Goal: Navigation & Orientation: Find specific page/section

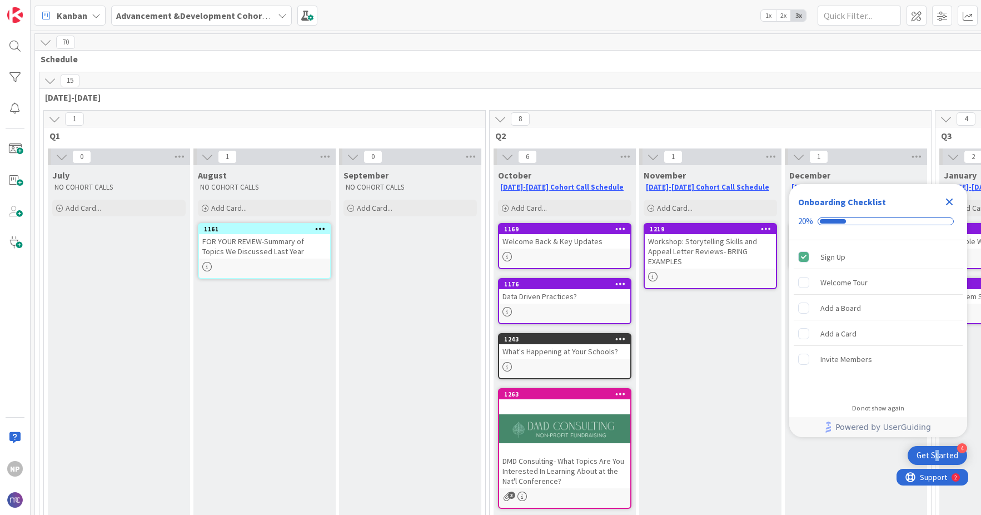
click at [938, 458] on div "Get Started" at bounding box center [938, 455] width 42 height 11
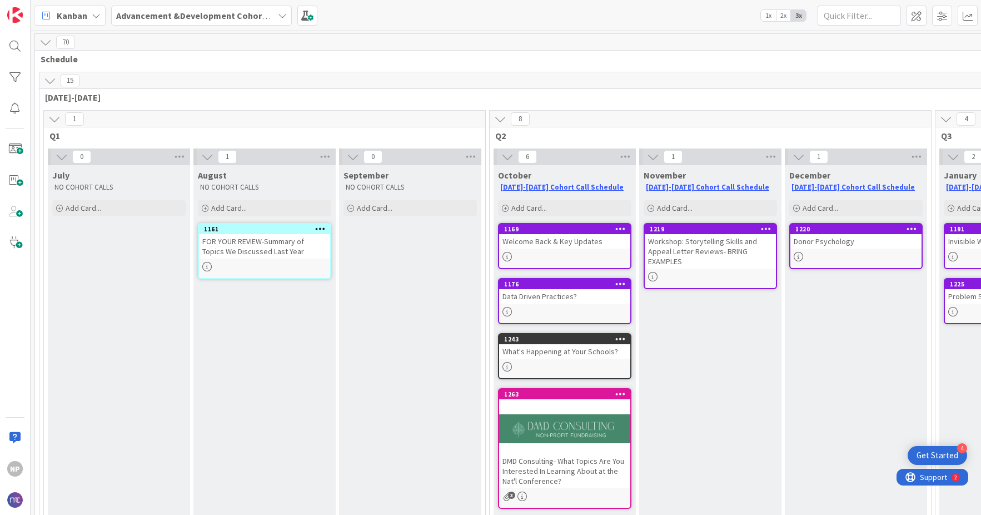
click at [932, 454] on div "Get Started" at bounding box center [938, 455] width 42 height 11
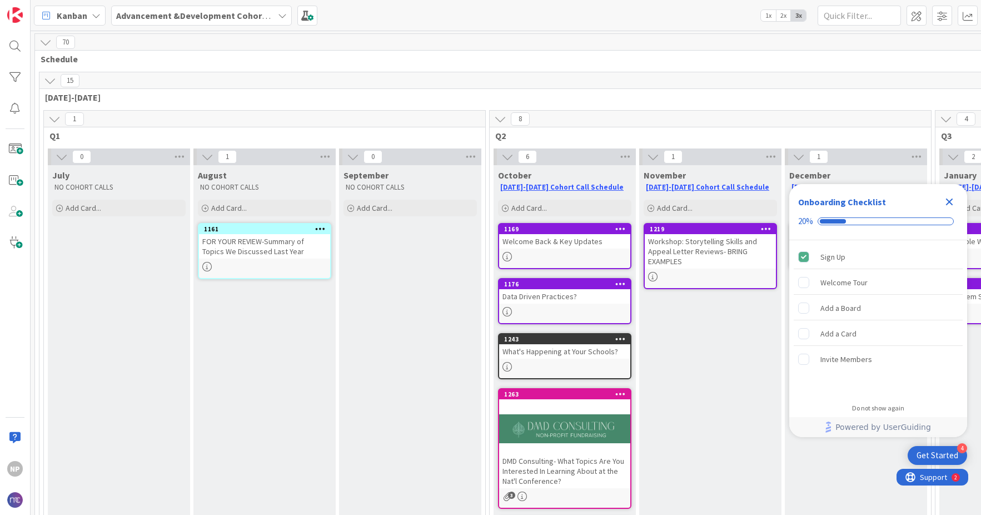
click at [932, 455] on div "Get Started" at bounding box center [938, 455] width 42 height 11
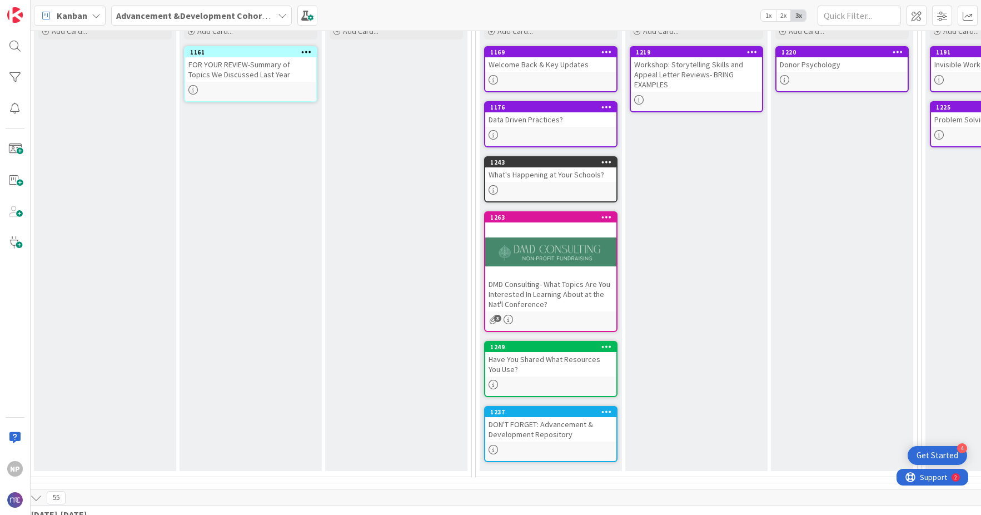
scroll to position [177, 14]
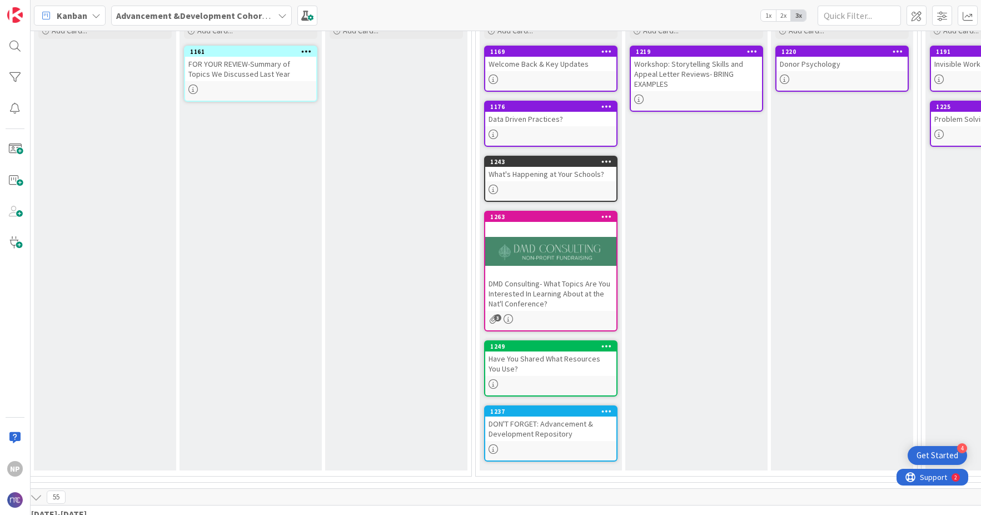
click at [568, 365] on div "Have You Shared What Resources You Use?" at bounding box center [550, 363] width 131 height 24
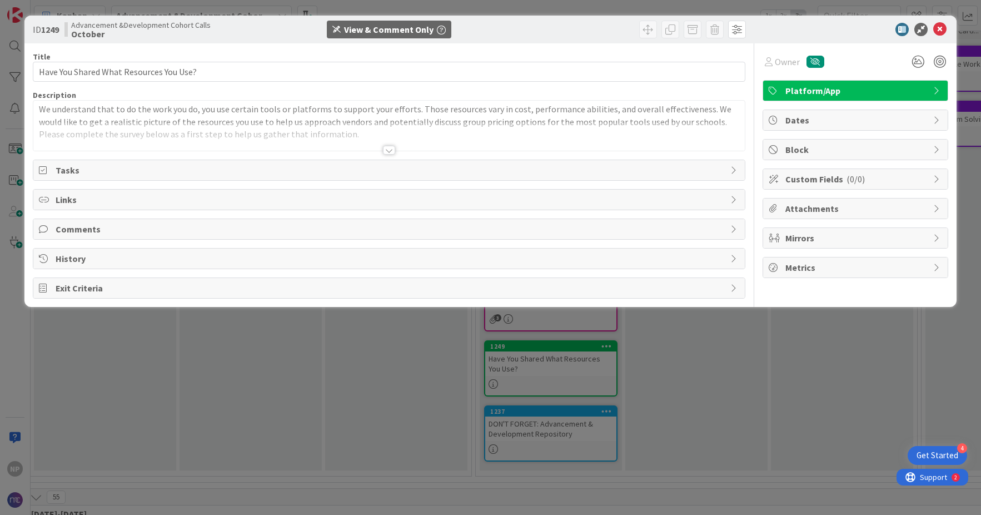
click at [392, 148] on div at bounding box center [389, 150] width 12 height 9
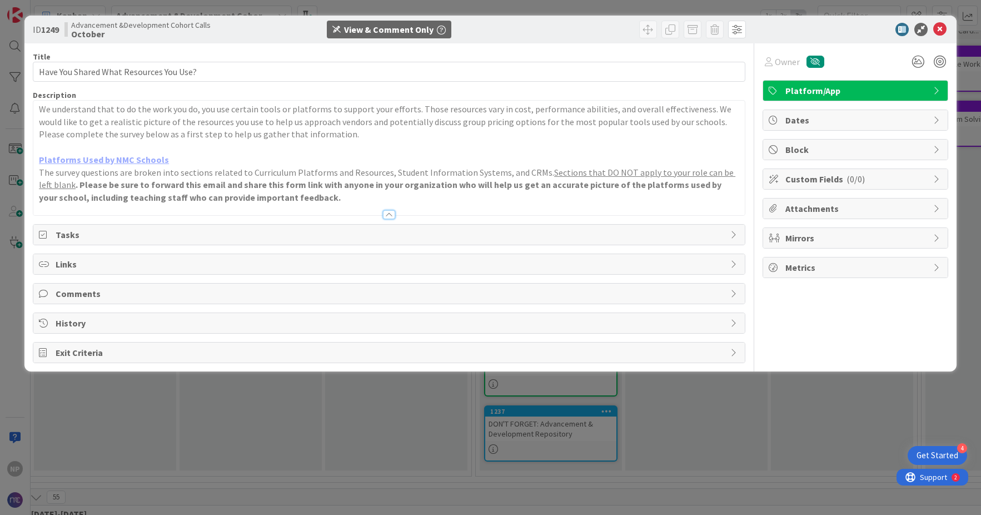
click at [173, 242] on div "Tasks" at bounding box center [388, 235] width 711 height 20
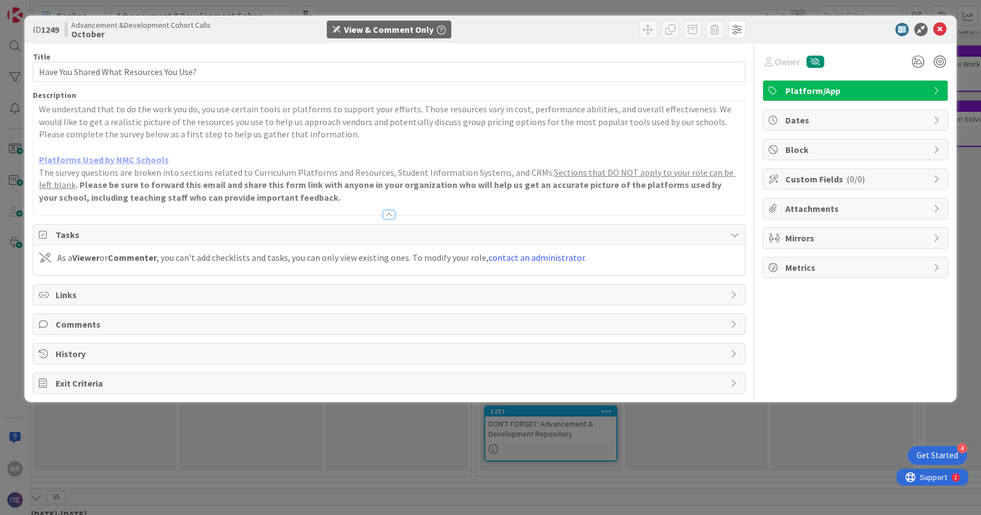
drag, startPoint x: 825, startPoint y: 317, endPoint x: 804, endPoint y: 308, distance: 23.4
click at [824, 317] on div "Owner Platform/App Dates Block Custom Fields ( 0/0 ) Attachments Mirrors Metrics" at bounding box center [856, 218] width 186 height 350
click at [937, 29] on icon at bounding box center [939, 29] width 13 height 13
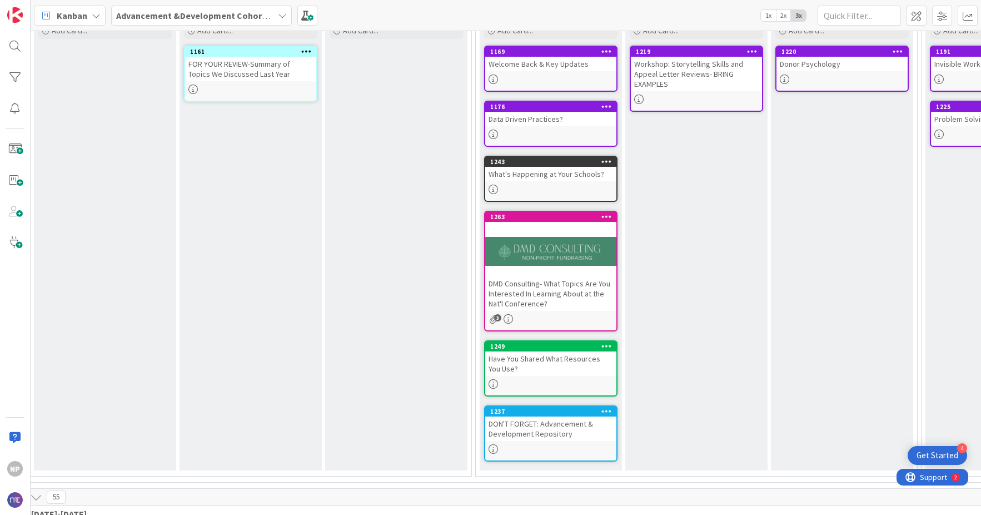
click at [534, 131] on div at bounding box center [550, 134] width 131 height 9
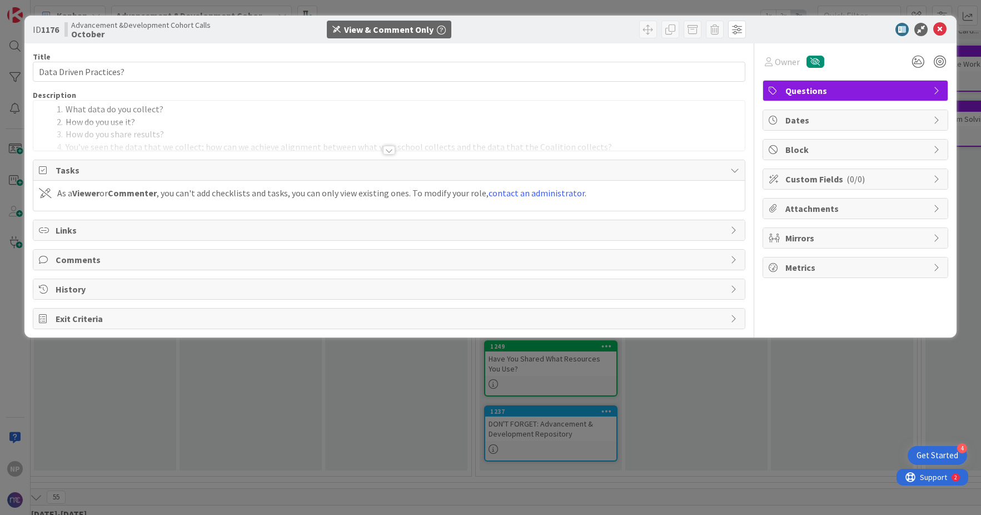
click at [393, 152] on div at bounding box center [389, 150] width 12 height 9
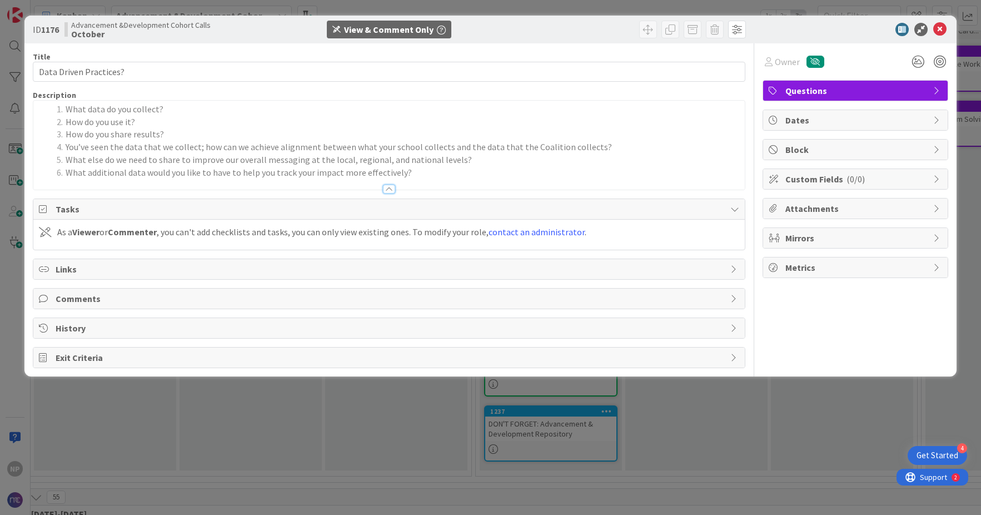
click at [862, 112] on div "Dates" at bounding box center [855, 120] width 185 height 20
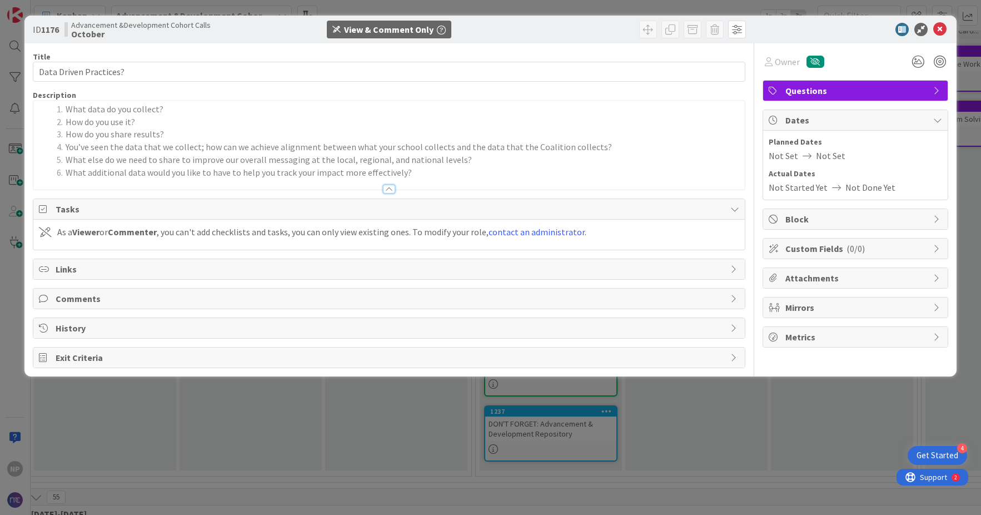
drag, startPoint x: 834, startPoint y: 104, endPoint x: 836, endPoint y: 128, distance: 24.0
click at [834, 106] on div "Owner Questions Dates Planned Dates Not Set Not Set Actual Dates Not Started Ye…" at bounding box center [856, 205] width 186 height 325
drag, startPoint x: 837, startPoint y: 130, endPoint x: 837, endPoint y: 122, distance: 7.2
click at [837, 127] on div "Dates" at bounding box center [855, 120] width 185 height 21
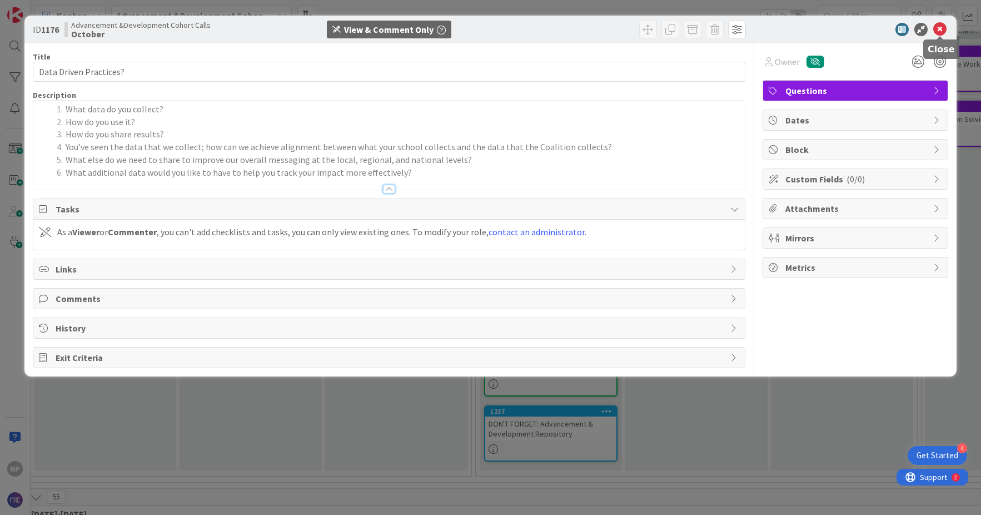
click at [937, 32] on icon at bounding box center [939, 29] width 13 height 13
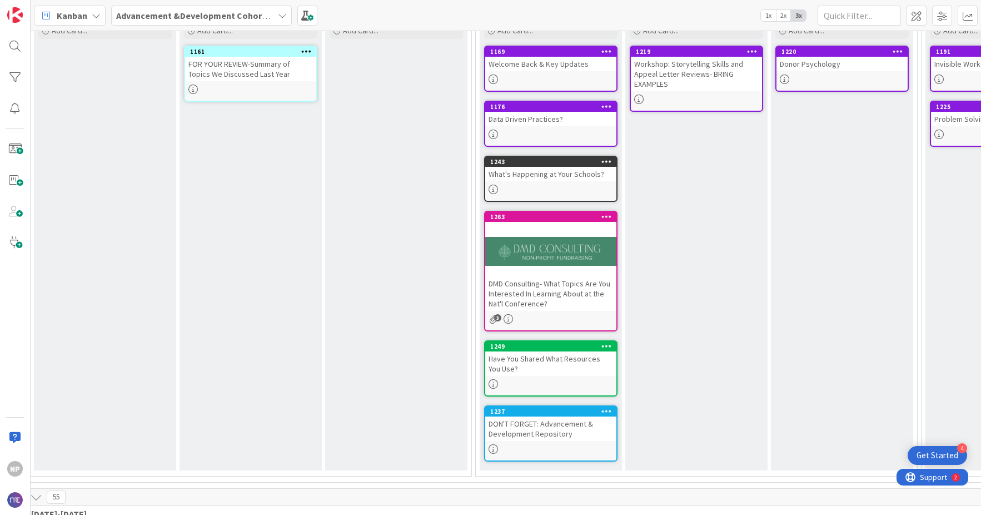
click at [580, 431] on div "DON'T FORGET: Advancement & Development Repository" at bounding box center [550, 428] width 131 height 24
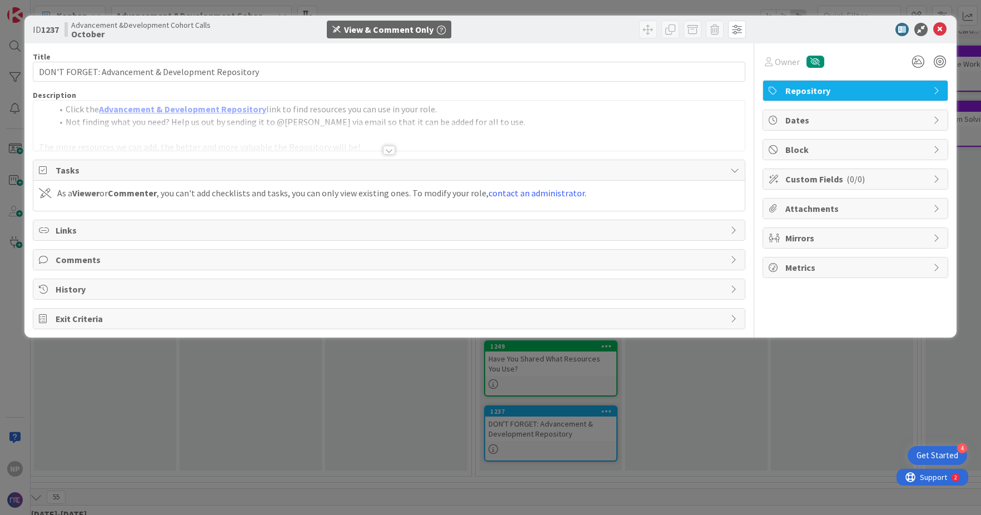
click at [387, 147] on div at bounding box center [389, 150] width 12 height 9
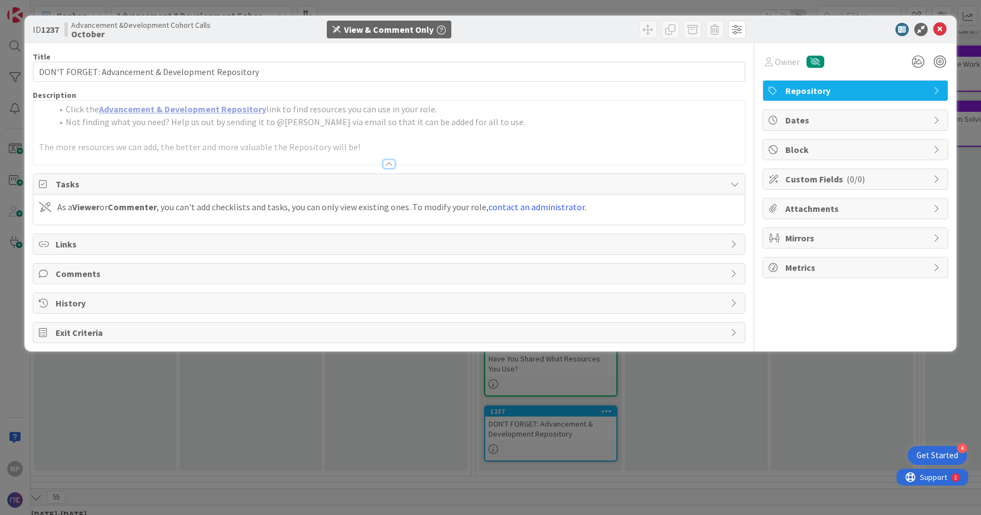
click at [165, 108] on link "Advancement & Development Repository" at bounding box center [182, 108] width 167 height 11
click at [392, 164] on div at bounding box center [389, 164] width 12 height 9
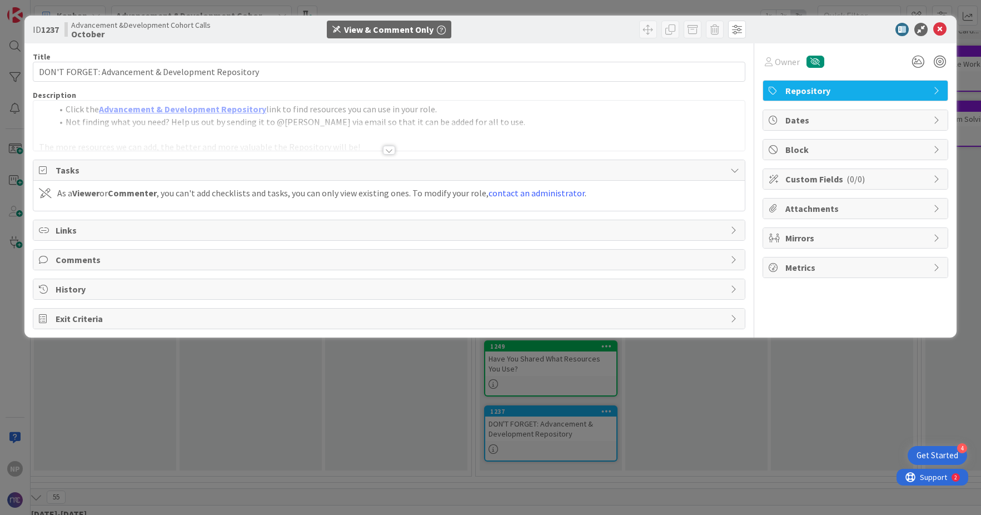
click at [391, 151] on div at bounding box center [389, 150] width 12 height 9
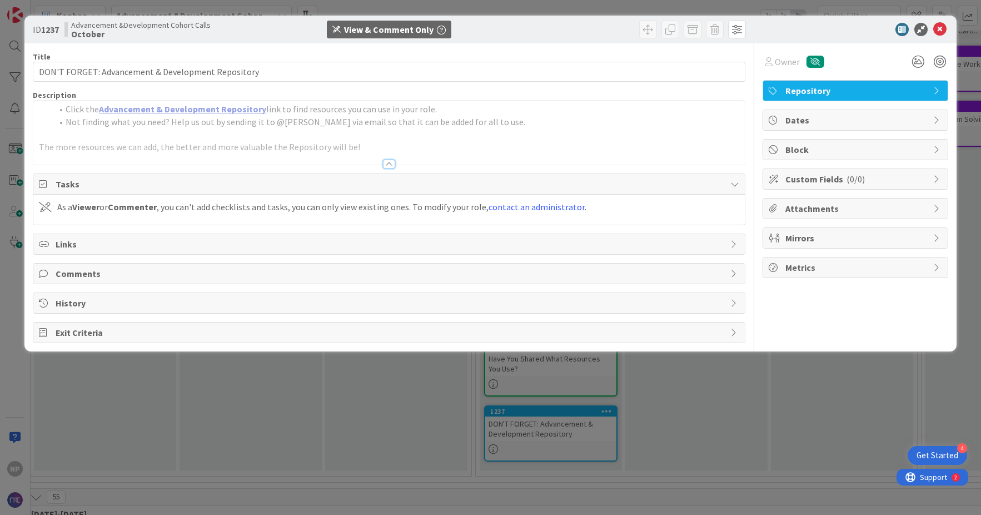
click at [228, 112] on link "Advancement & Development Repository" at bounding box center [182, 108] width 167 height 11
